Goal: Task Accomplishment & Management: Manage account settings

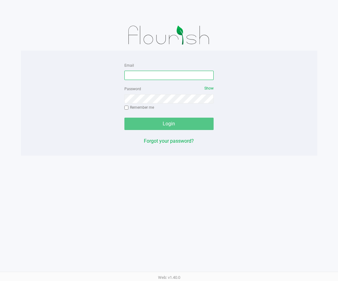
click at [154, 73] on input "Email" at bounding box center [170, 75] width 90 height 9
paste input "j"
click at [144, 75] on input "jknupp@liveparallel.com" at bounding box center [170, 75] width 90 height 9
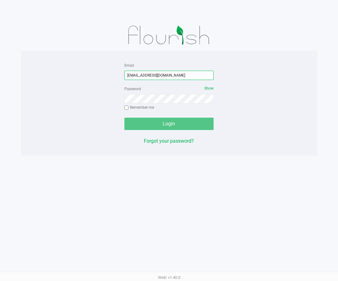
type input "jknupp@liveparallel.com"
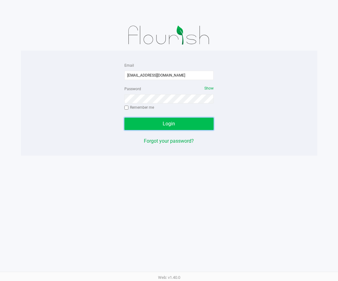
click at [176, 122] on button "Login" at bounding box center [170, 124] width 90 height 12
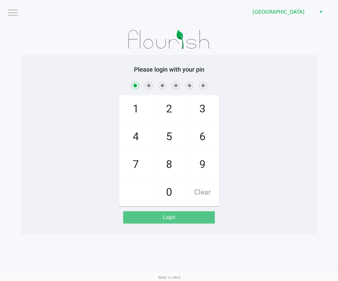
checkbox input "true"
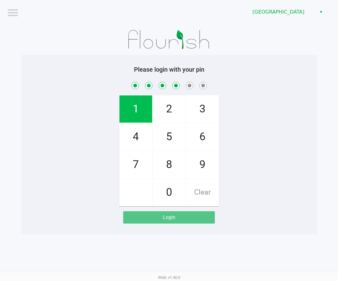
checkbox input "true"
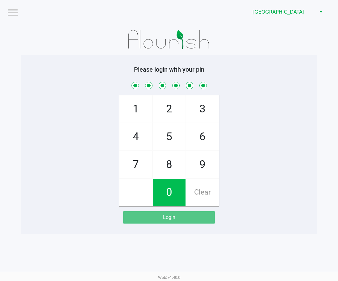
checkbox input "true"
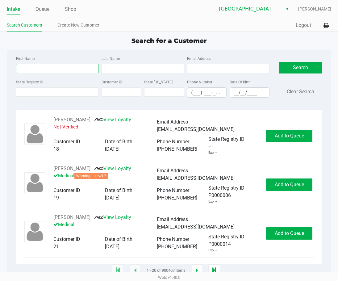
click at [39, 71] on input "First Name" at bounding box center [57, 68] width 82 height 9
type input "ra"
drag, startPoint x: 45, startPoint y: 16, endPoint x: 44, endPoint y: 10, distance: 6.2
click at [45, 15] on div "Intake Queue Shop Lakeland WC Jon Knupp Search Customers Create New Customer Qu…" at bounding box center [169, 16] width 338 height 32
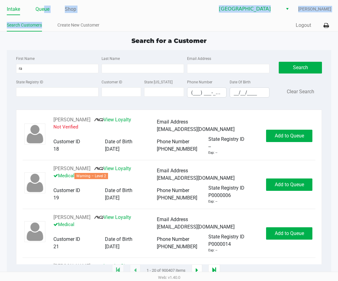
click at [44, 10] on link "Queue" at bounding box center [43, 9] width 14 height 9
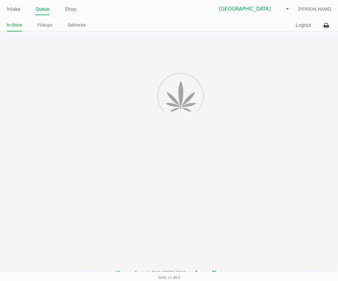
click at [47, 32] on app-point-of-sale "Intake Queue Shop Lakeland WC Jon Knupp In-Store Pickups Deliveries Quick Sale …" at bounding box center [169, 135] width 338 height 271
click at [46, 24] on link "Pickups" at bounding box center [44, 25] width 15 height 8
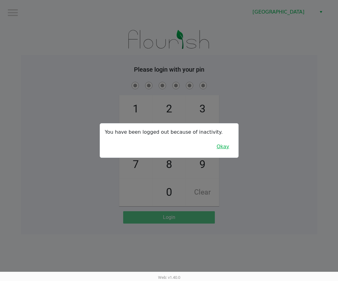
click at [222, 147] on button "Okay" at bounding box center [223, 147] width 21 height 12
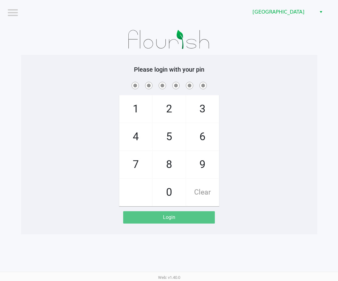
drag, startPoint x: 229, startPoint y: 155, endPoint x: 233, endPoint y: 154, distance: 4.6
click at [229, 155] on div "1 4 7 2 5 8 0 3 6 9 Clear" at bounding box center [169, 144] width 297 height 126
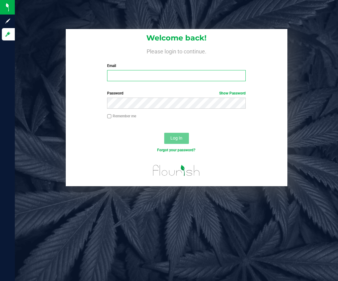
click at [160, 72] on input "Email" at bounding box center [176, 75] width 139 height 11
paste input "jknupp@liveparallel.com"
type input "jknupp@liveparallel.com"
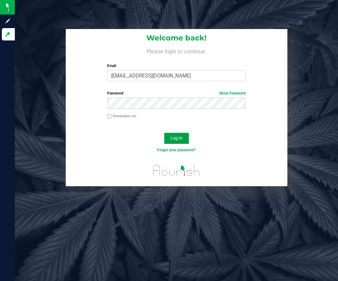
click at [179, 140] on span "Log In" at bounding box center [177, 138] width 12 height 5
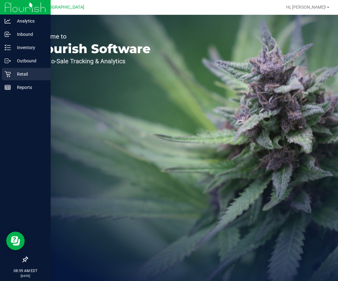
click at [14, 73] on p "Retail" at bounding box center [29, 73] width 37 height 7
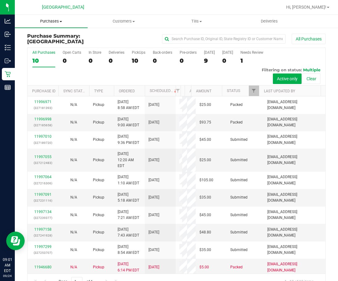
click at [53, 24] on span "Purchases" at bounding box center [51, 22] width 73 height 6
click at [50, 44] on span "Fulfillment" at bounding box center [34, 44] width 38 height 5
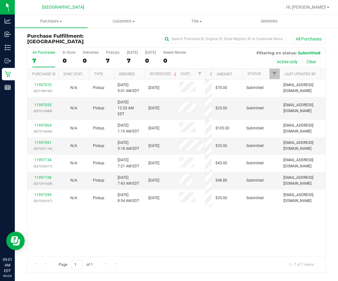
drag, startPoint x: 184, startPoint y: 74, endPoint x: 206, endPoint y: 75, distance: 22.0
click at [206, 75] on div "Purchase ID Sync Status Type Ordered Scheduled Customer State Registry ID Addre…" at bounding box center [174, 74] width 294 height 11
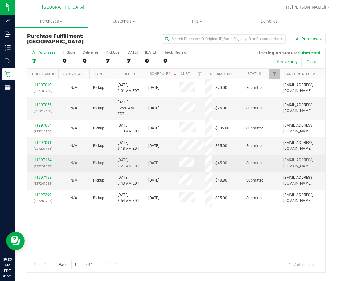
click at [42, 158] on link "11997134" at bounding box center [42, 160] width 17 height 4
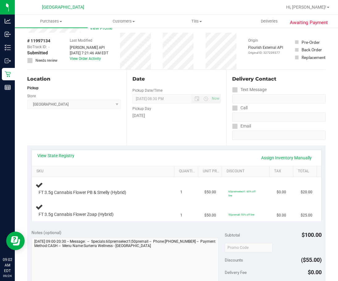
scroll to position [31, 0]
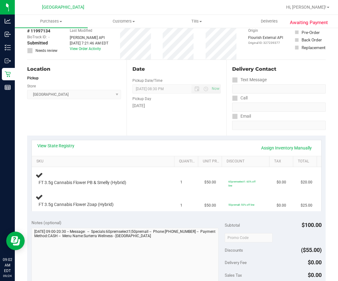
click at [120, 141] on div "View State Registry Assign Inventory Manually" at bounding box center [177, 148] width 290 height 16
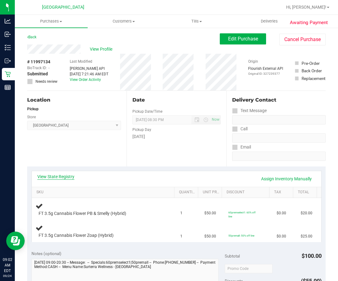
click at [65, 174] on link "View State Registry" at bounding box center [55, 177] width 37 height 6
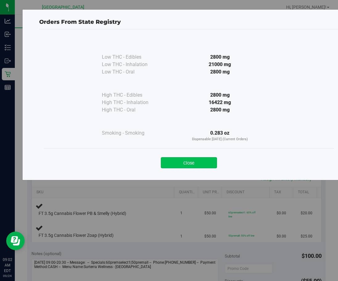
click at [200, 161] on button "Close" at bounding box center [189, 162] width 56 height 11
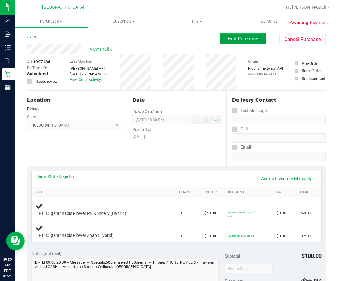
click at [232, 38] on span "Edit Purchase" at bounding box center [243, 39] width 30 height 6
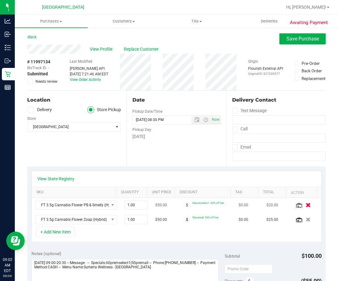
click at [306, 205] on icon "button" at bounding box center [308, 205] width 5 height 5
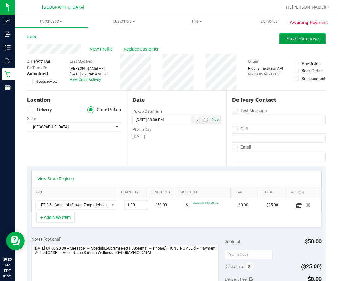
click at [287, 40] on span "Save Purchase" at bounding box center [303, 39] width 32 height 6
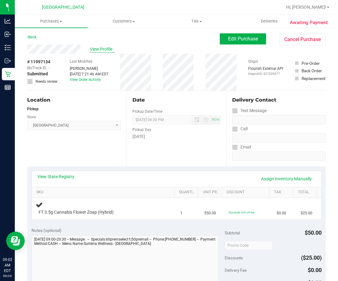
click at [103, 52] on span "View Profile" at bounding box center [102, 49] width 25 height 6
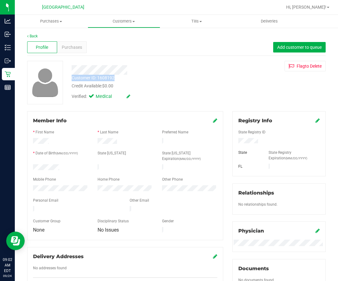
drag, startPoint x: 68, startPoint y: 67, endPoint x: 123, endPoint y: 78, distance: 56.3
click at [123, 78] on div "Customer ID: 1608192 Credit Available: $0.00 Verified: Medical" at bounding box center [144, 82] width 154 height 42
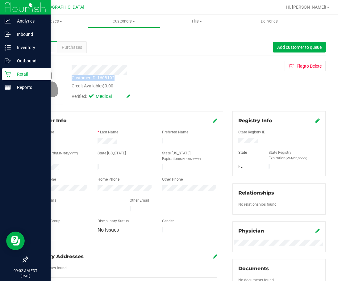
click at [13, 73] on p "Retail" at bounding box center [29, 73] width 37 height 7
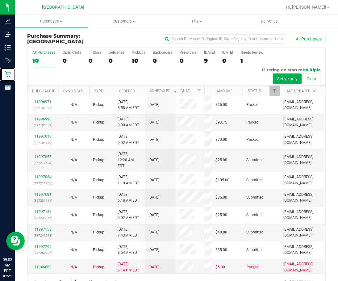
drag, startPoint x: 180, startPoint y: 89, endPoint x: 207, endPoint y: 93, distance: 26.9
click at [207, 93] on div "Purchase ID Sync Status Type Ordered Scheduled Customer State Registry ID Addre…" at bounding box center [174, 91] width 294 height 11
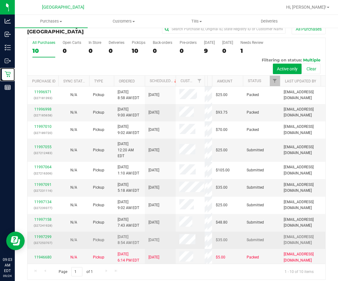
scroll to position [15, 0]
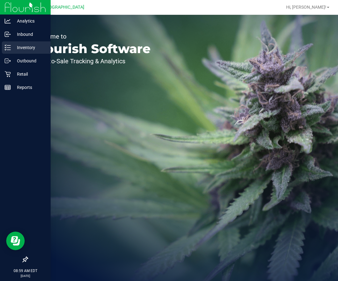
click at [11, 46] on p "Inventory" at bounding box center [29, 47] width 37 height 7
